Goal: Navigation & Orientation: Find specific page/section

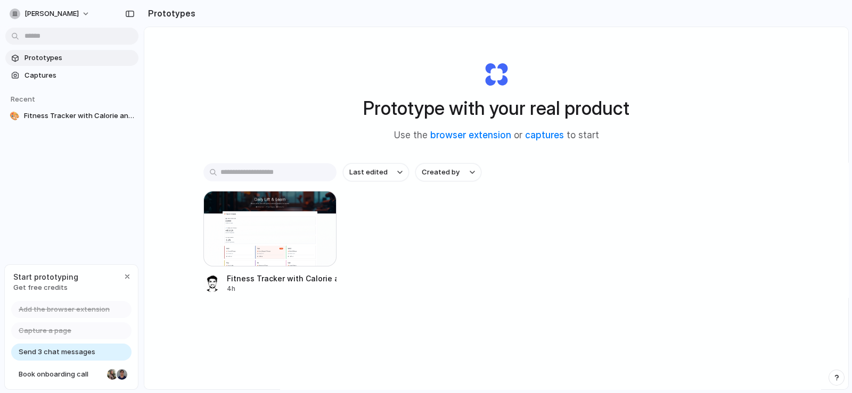
scroll to position [56, 0]
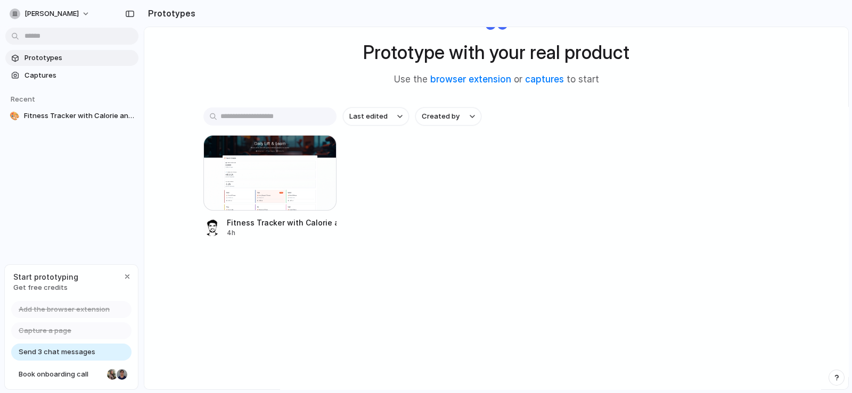
click at [721, 255] on div "Last edited Created by Fitness Tracker with [PERSON_NAME] and Muscle Loss Insig…" at bounding box center [496, 206] width 586 height 196
click at [86, 13] on button "[PERSON_NAME]" at bounding box center [50, 13] width 90 height 17
